Goal: Information Seeking & Learning: Learn about a topic

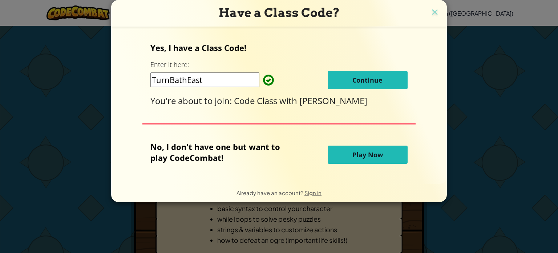
click at [364, 76] on span "Continue" at bounding box center [367, 80] width 30 height 9
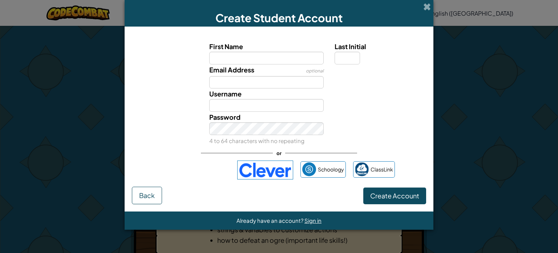
click at [421, 3] on div "Create Student Account" at bounding box center [279, 13] width 309 height 27
click at [421, 5] on div "Create Student Account" at bounding box center [279, 13] width 309 height 27
click at [424, 7] on span at bounding box center [427, 7] width 8 height 8
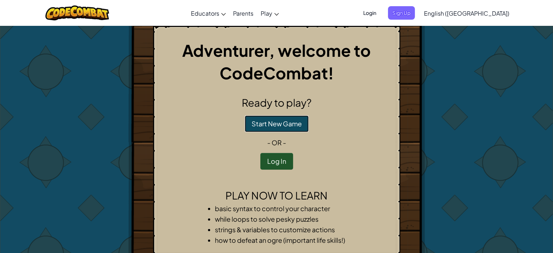
click at [280, 125] on button "Start New Game" at bounding box center [277, 123] width 64 height 17
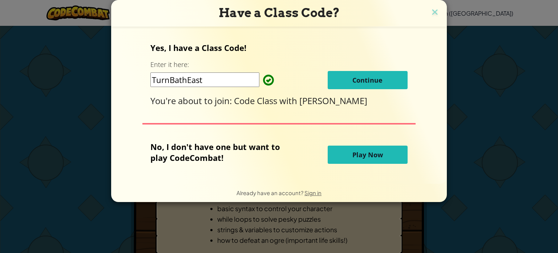
click at [383, 155] on button "Play Now" at bounding box center [368, 154] width 80 height 18
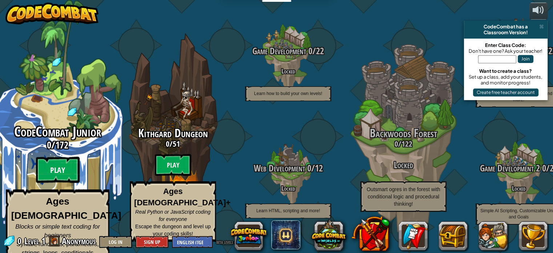
click at [54, 174] on btn "Play" at bounding box center [58, 170] width 44 height 26
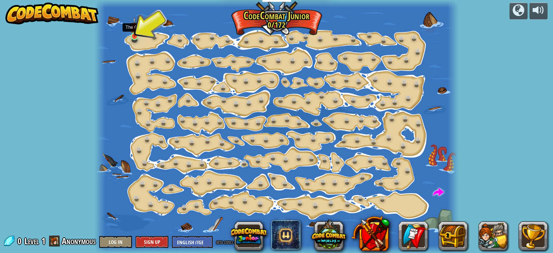
click at [133, 34] on img at bounding box center [134, 27] width 9 height 20
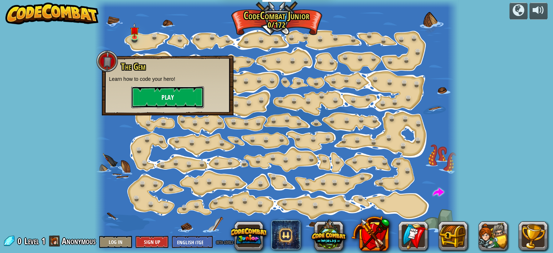
click at [153, 93] on button "Play" at bounding box center [167, 97] width 73 height 22
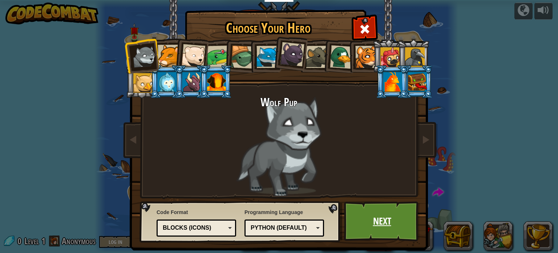
click at [375, 227] on link "Next" at bounding box center [382, 221] width 76 height 40
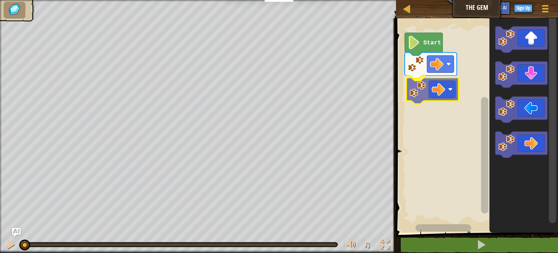
click at [438, 88] on div "Start" at bounding box center [476, 124] width 164 height 218
